Goal: Task Accomplishment & Management: Manage account settings

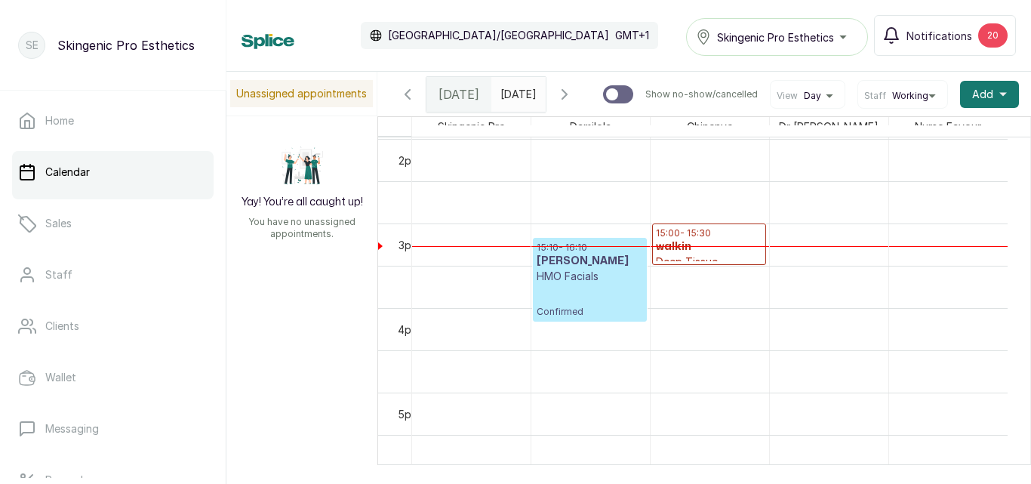
scroll to position [1126, 0]
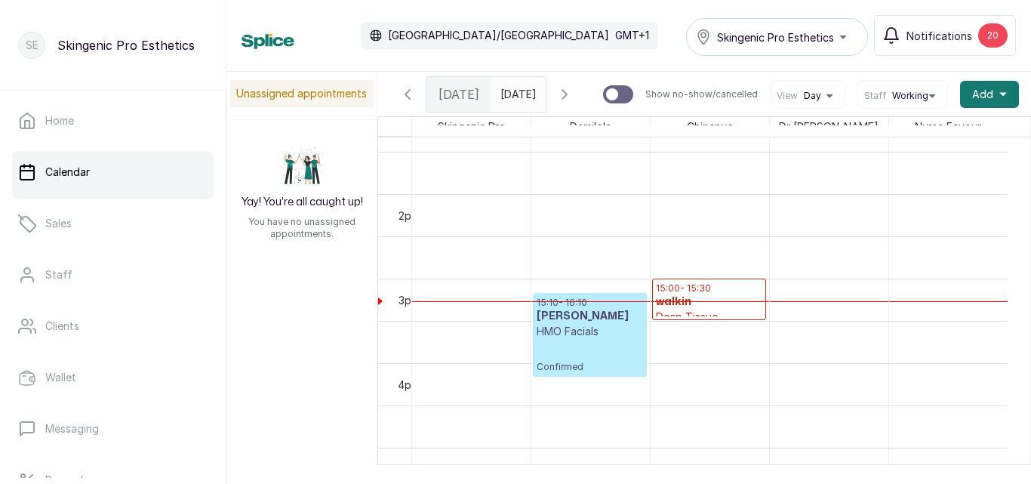
click at [607, 332] on p "HMO Facials" at bounding box center [589, 331] width 106 height 15
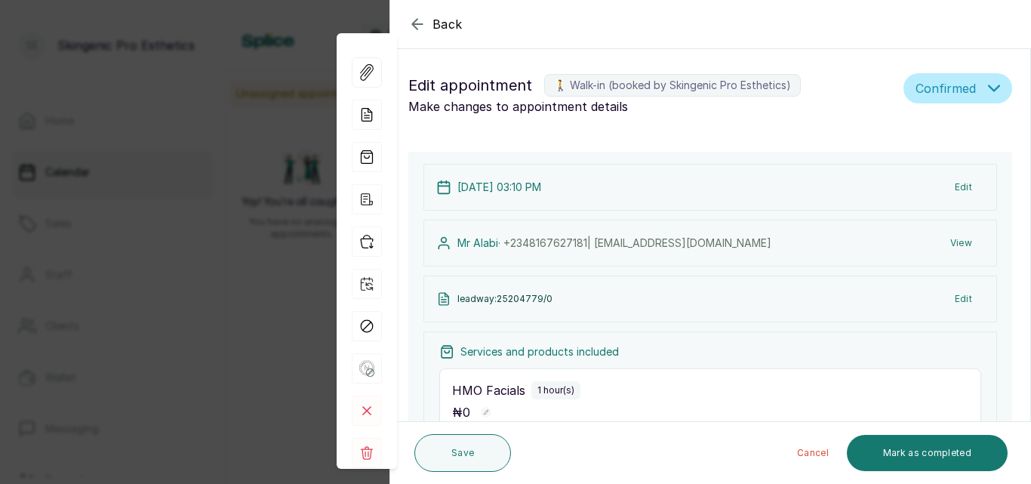
click at [954, 238] on button "View" at bounding box center [961, 242] width 46 height 27
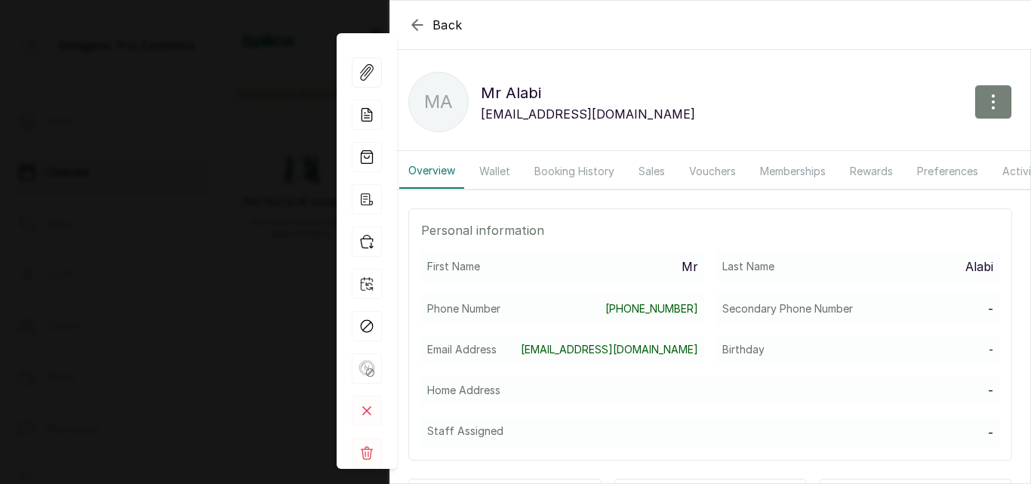
click at [989, 107] on icon "button" at bounding box center [993, 102] width 18 height 18
click at [858, 145] on span "Edit" at bounding box center [927, 146] width 145 height 18
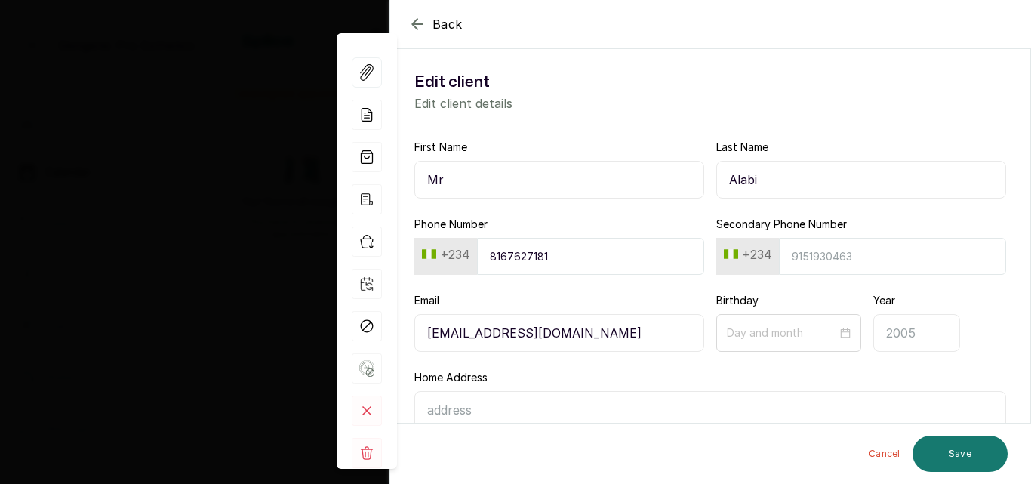
click at [776, 181] on input "Alabi" at bounding box center [861, 180] width 290 height 38
type input "OLADIMEJI"
click at [955, 449] on button "Save" at bounding box center [959, 453] width 95 height 36
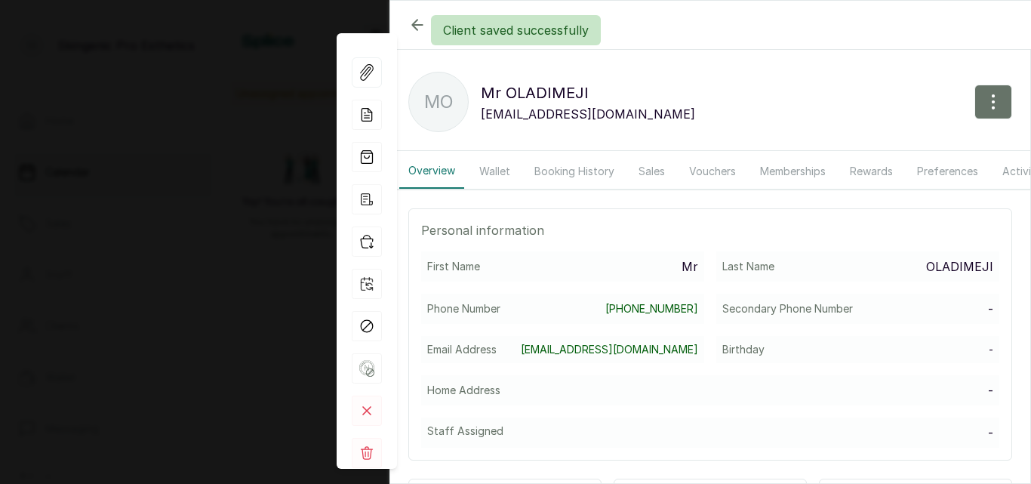
click at [421, 29] on div "Client saved successfully" at bounding box center [515, 30] width 1031 height 30
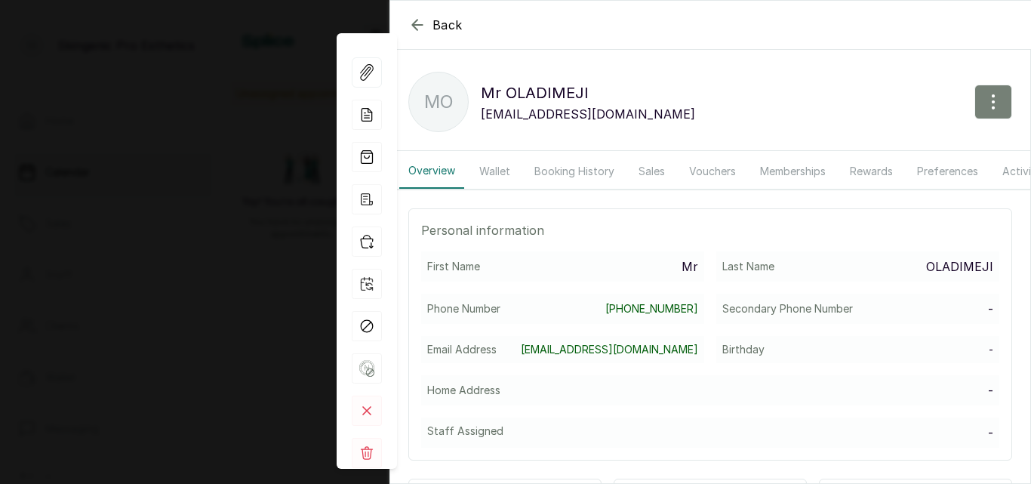
click at [984, 93] on icon "button" at bounding box center [993, 102] width 18 height 18
click at [874, 140] on span "Edit" at bounding box center [927, 146] width 145 height 18
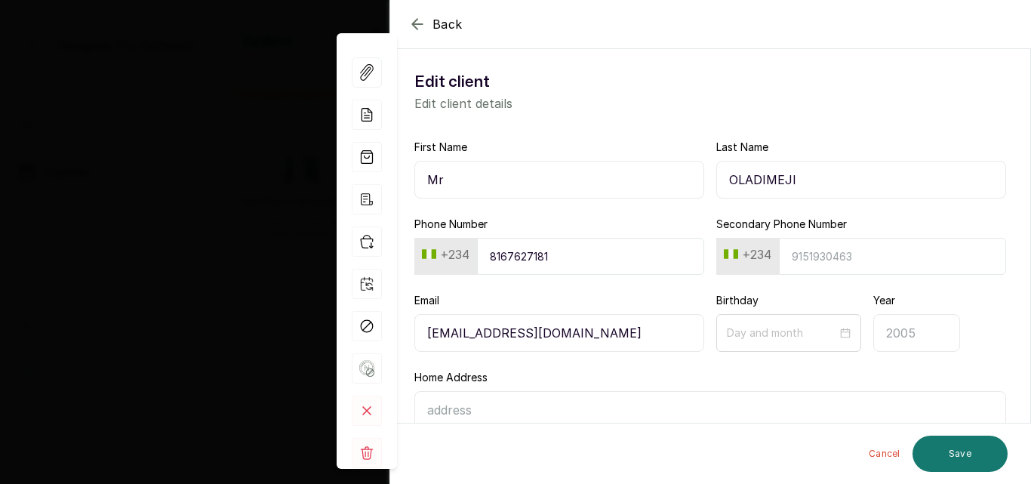
click at [796, 174] on input "OLADIMEJI" at bounding box center [861, 180] width 290 height 38
type input "Oladimeji"
click at [965, 443] on button "Save" at bounding box center [959, 453] width 95 height 36
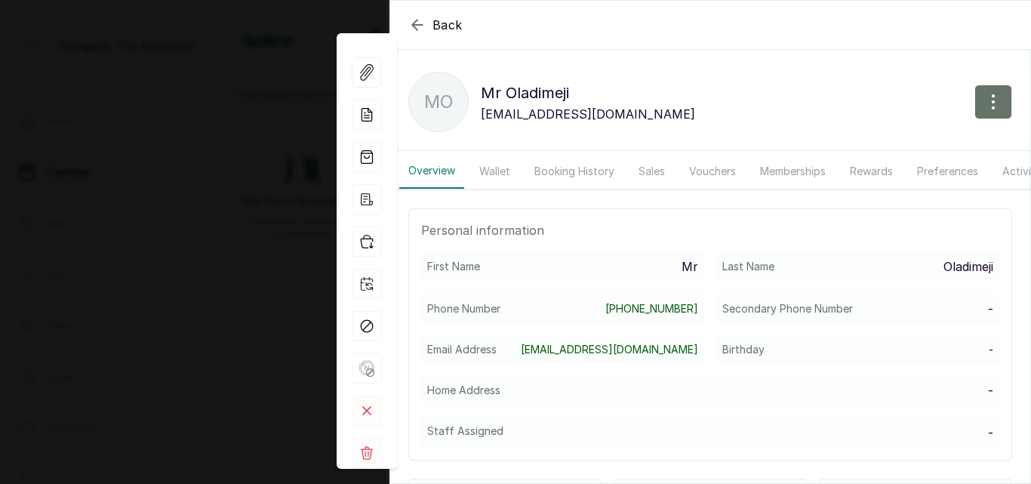
click at [420, 20] on icon "button" at bounding box center [417, 25] width 18 height 18
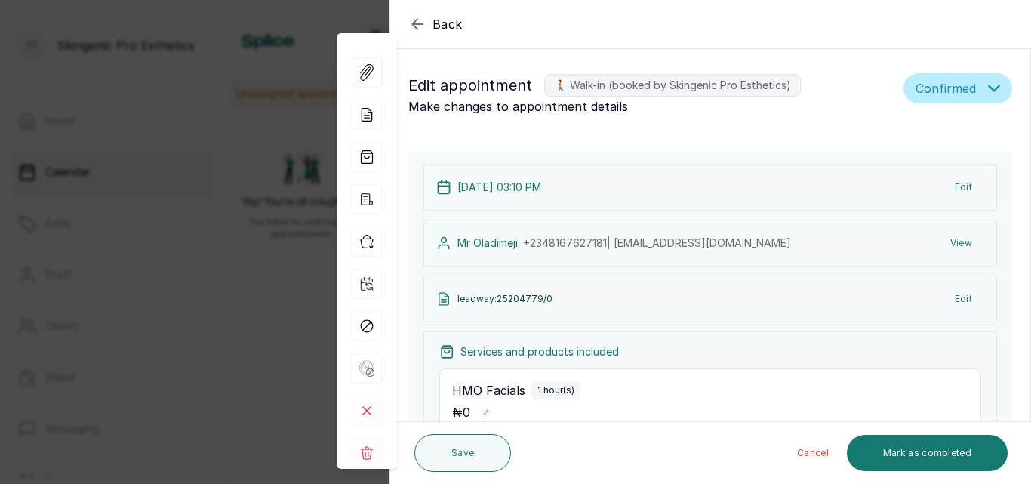
click at [420, 18] on icon "button" at bounding box center [417, 24] width 18 height 18
